Goal: Check status

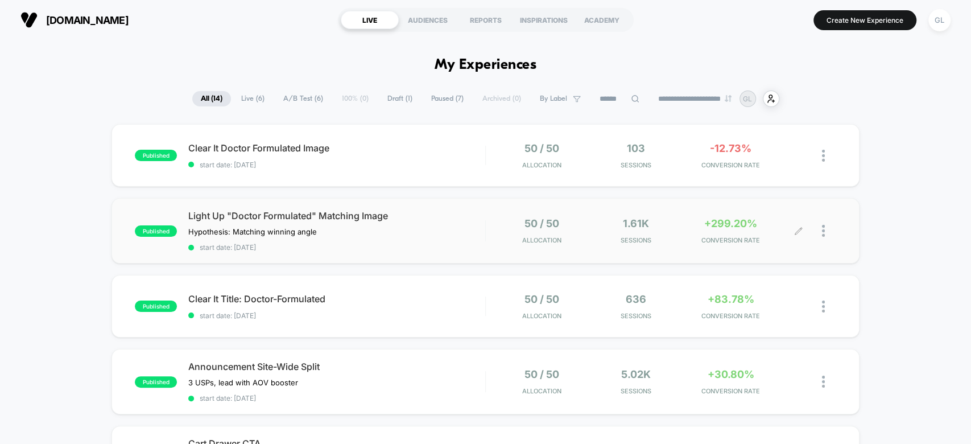
click at [666, 231] on div "1.61k Sessions" at bounding box center [636, 230] width 89 height 27
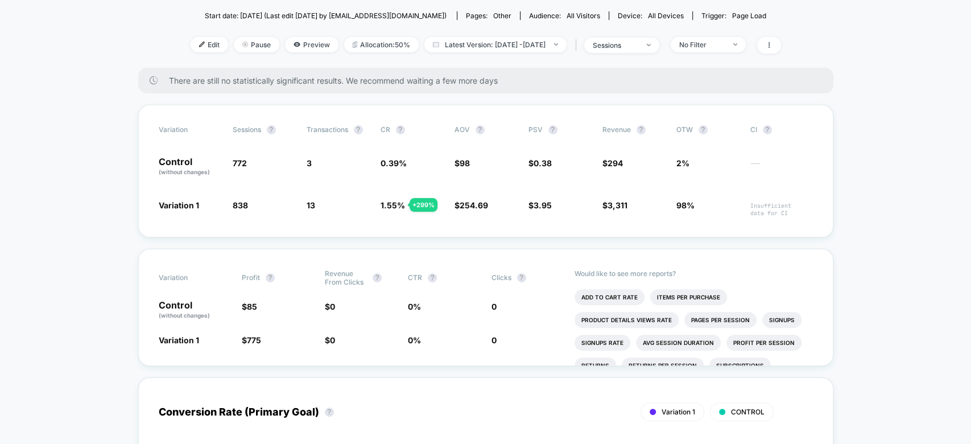
scroll to position [143, 0]
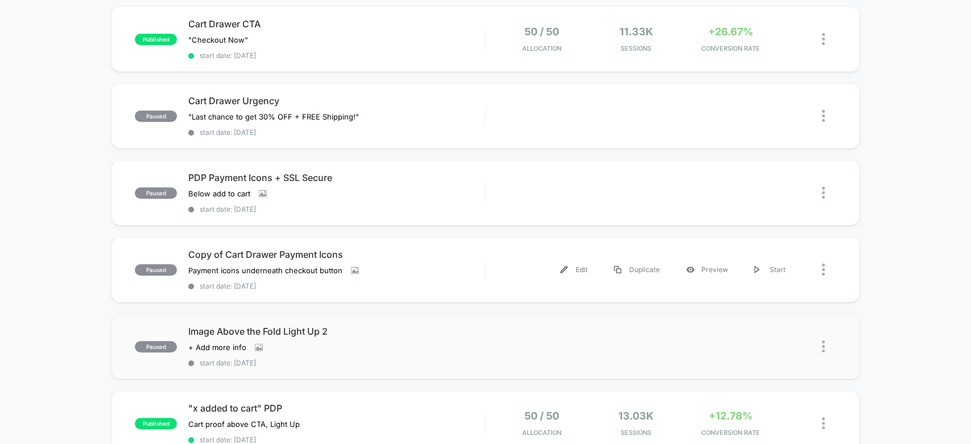
scroll to position [417, 0]
